Goal: Ask a question: Seek information or help from site administrators or community

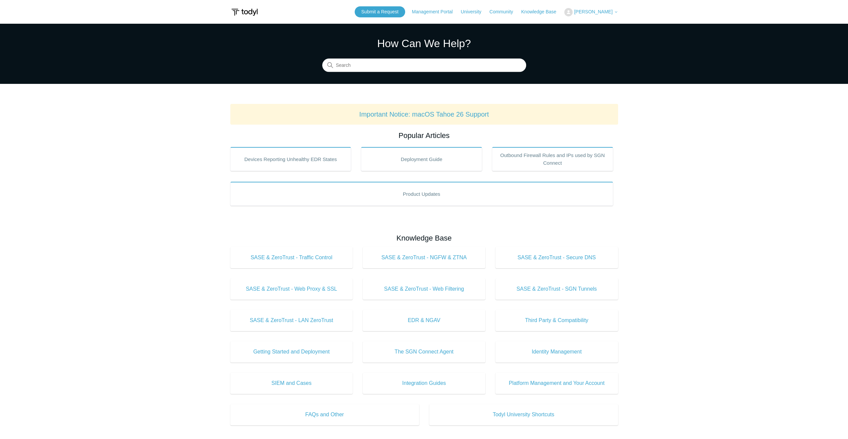
click at [382, 75] on section "How Can We Help? Search" at bounding box center [424, 54] width 848 height 60
click at [377, 68] on input "Search" at bounding box center [424, 65] width 204 height 13
type input "intune"
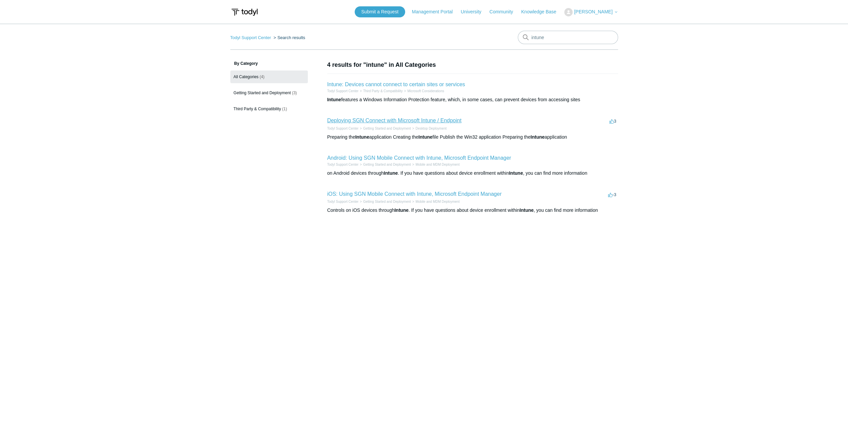
click at [377, 120] on link "Deploying SGN Connect with Microsoft Intune / Endpoint" at bounding box center [394, 121] width 134 height 6
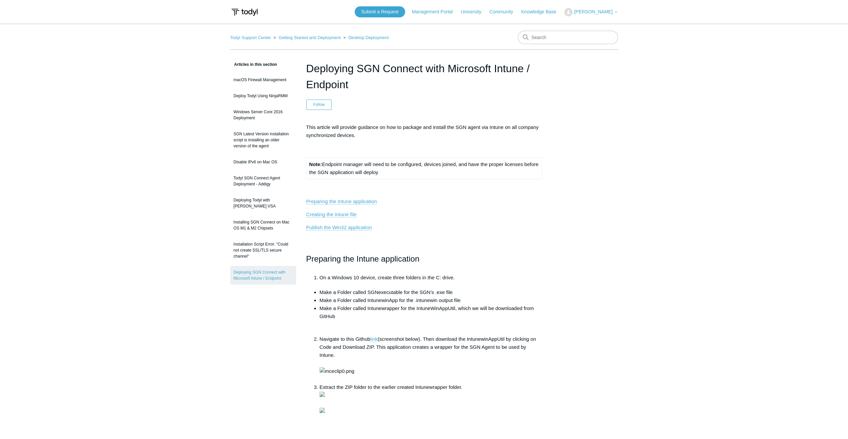
scroll to position [2053, 0]
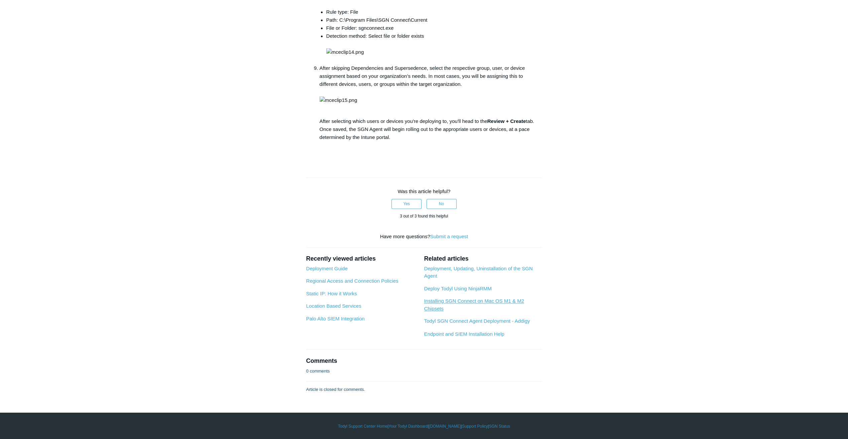
click at [441, 308] on link "Installing SGN Connect on Mac OS M1 & M2 Chipsets" at bounding box center [474, 304] width 100 height 13
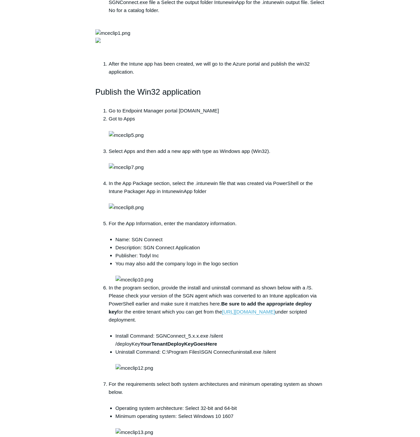
scroll to position [480, 0]
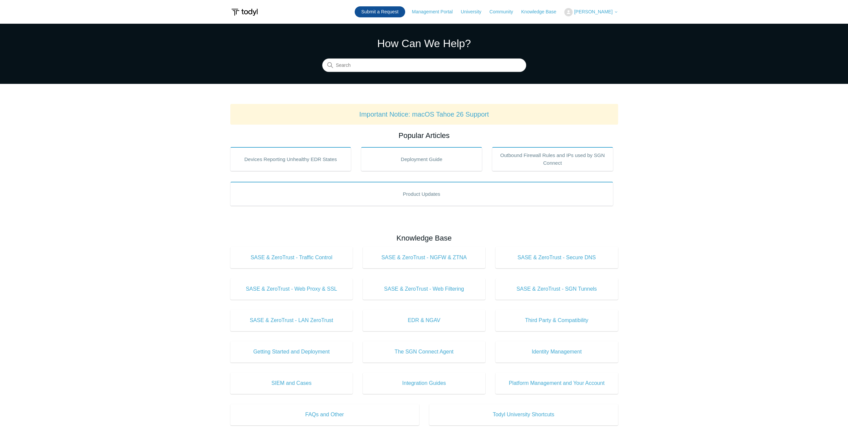
click at [384, 13] on link "Submit a Request" at bounding box center [380, 11] width 50 height 11
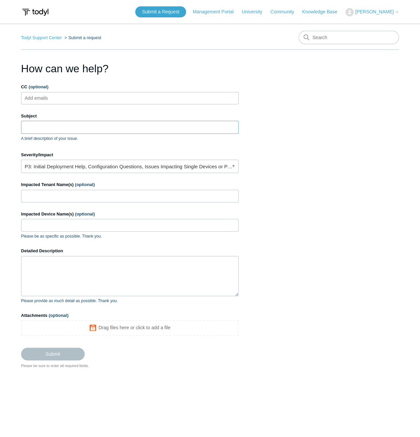
click at [42, 128] on input "Subject" at bounding box center [129, 127] width 217 height 13
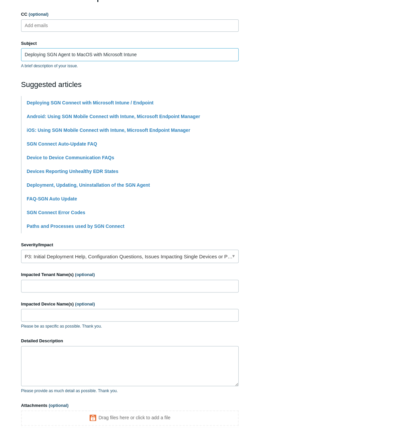
scroll to position [100, 0]
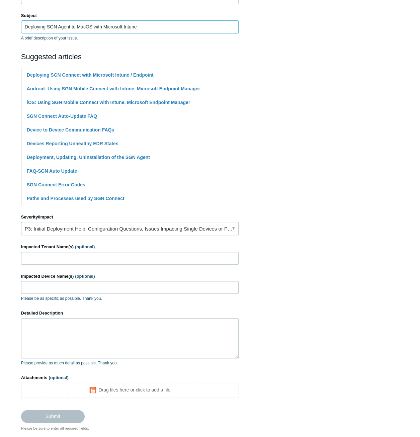
type input "Deploying SGN Agent to MacOS with Microsoft Intune"
click at [73, 257] on input "Impacted Tenant Name(s) (optional)" at bounding box center [129, 258] width 217 height 13
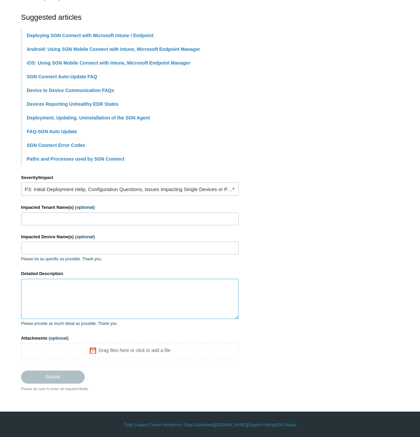
click at [61, 285] on textarea "Detailed Description" at bounding box center [129, 298] width 217 height 40
click at [332, 93] on section "How can we help? CC (optional) Add emails Subject Deploying SGN Agent to MacOS …" at bounding box center [210, 156] width 378 height 470
click at [39, 301] on textarea "Detailed Description" at bounding box center [129, 298] width 217 height 40
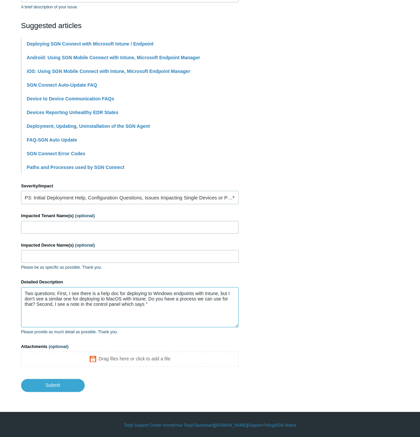
paste textarea "Note: At this time new deployments to Mac devices running Big Sur (10.17/11.x) …"
click at [157, 304] on textarea "Two questions: First, I see there is a help doc for deploying to Windows endpoi…" at bounding box center [129, 307] width 217 height 40
click at [164, 318] on textarea "Two questions: First, I see there is a help doc for deploying to Windows endpoi…" at bounding box center [129, 307] width 217 height 40
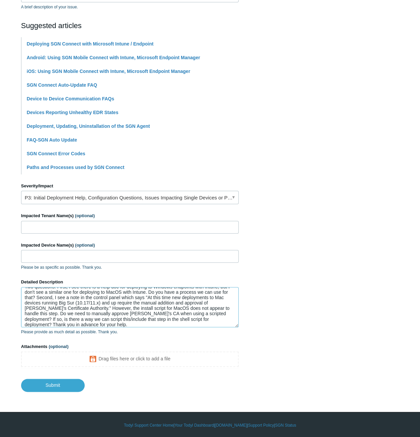
scroll to position [0, 0]
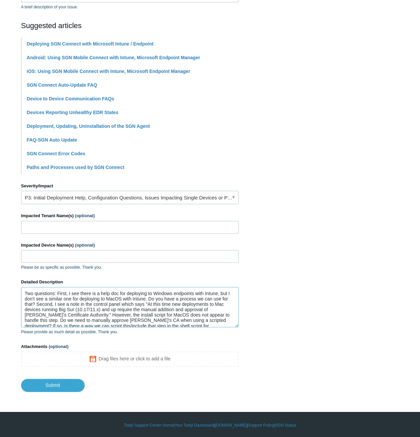
click at [34, 294] on textarea "Two questions: First, I see there is a help doc for deploying to Windows endpoi…" at bounding box center [129, 307] width 217 height 40
type textarea "Hello. Two questions: First, I see there is a help doc for deploying to Windows…"
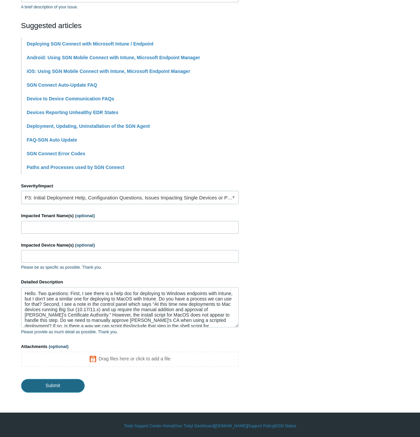
click at [64, 383] on input "Submit" at bounding box center [53, 384] width 64 height 13
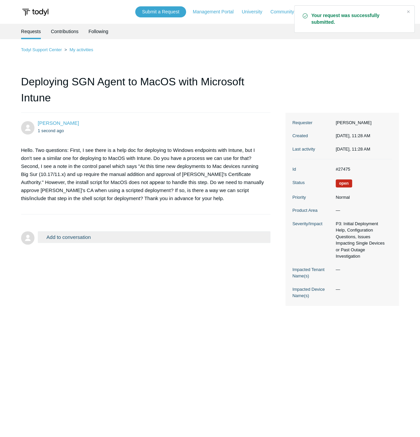
click at [135, 175] on p "Hello. Two questions: First, I see there is a help doc for deploying to Windows…" at bounding box center [142, 174] width 242 height 56
